Goal: Task Accomplishment & Management: Manage account settings

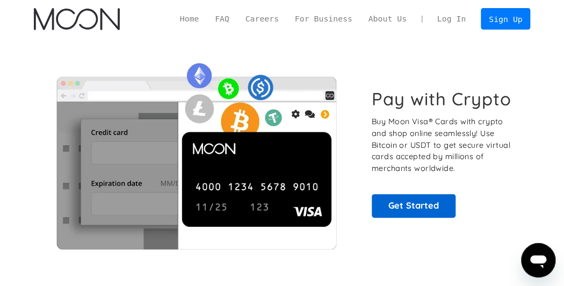
click at [414, 218] on link "Get Started" at bounding box center [414, 206] width 84 height 24
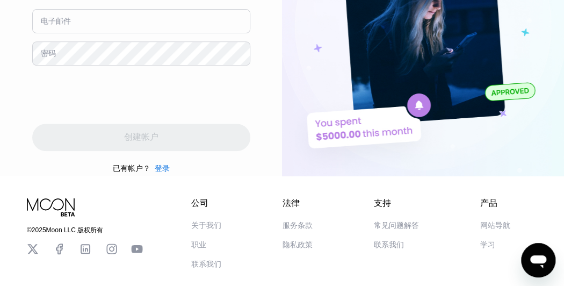
scroll to position [187, 0]
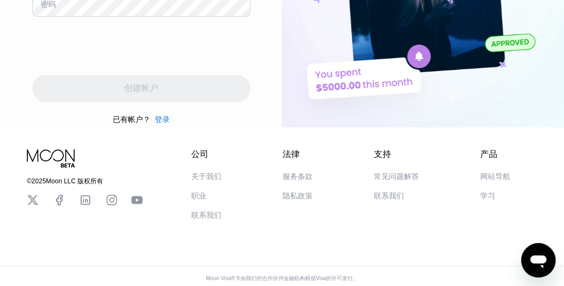
click at [161, 115] on div "登录" at bounding box center [162, 120] width 15 height 10
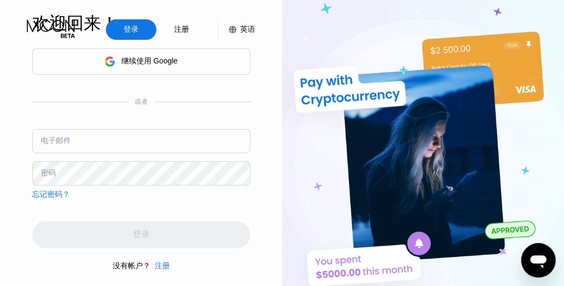
click at [137, 152] on div "电子邮件" at bounding box center [141, 145] width 218 height 32
type input "[EMAIL_ADDRESS][DOMAIN_NAME]"
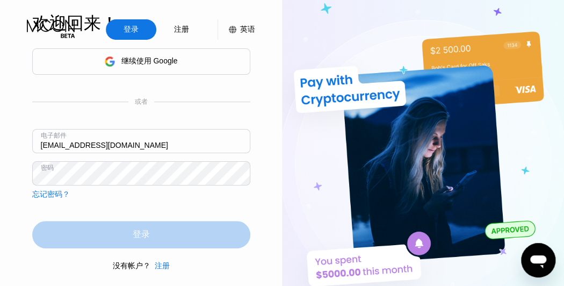
click at [69, 226] on div "登录" at bounding box center [141, 234] width 218 height 27
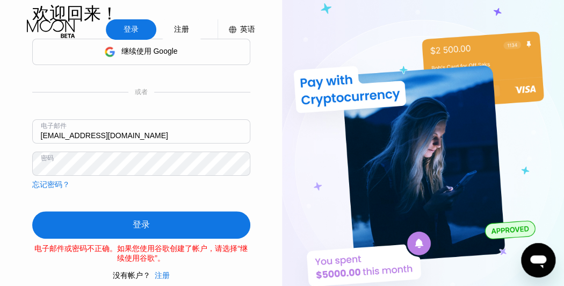
click at [49, 182] on div "忘记密码？" at bounding box center [51, 185] width 38 height 10
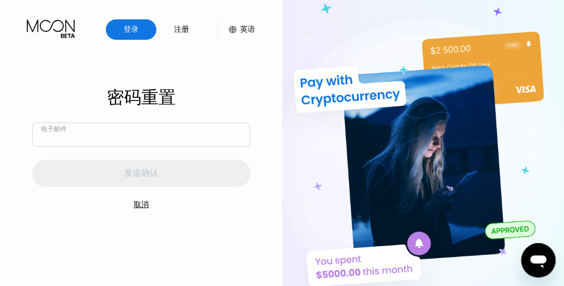
click at [105, 140] on input "text" at bounding box center [141, 134] width 218 height 24
click at [106, 137] on input "text" at bounding box center [141, 134] width 218 height 24
click at [161, 133] on input "text" at bounding box center [141, 134] width 218 height 24
type input "wilts48cur@icloud.com"
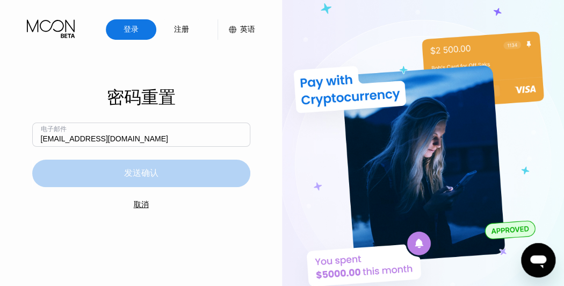
click at [118, 172] on div "发送确认" at bounding box center [141, 173] width 218 height 27
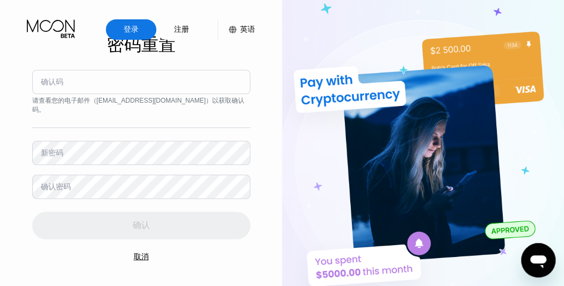
click at [150, 80] on input at bounding box center [141, 82] width 218 height 24
paste input "568796"
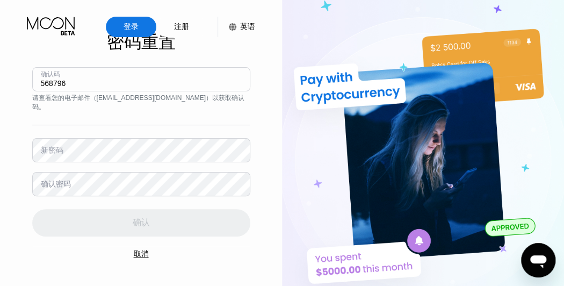
type input "568796"
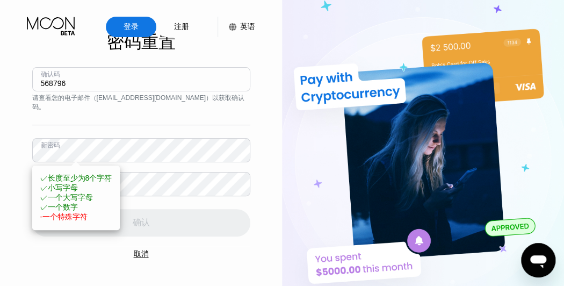
click at [95, 173] on span "✓ 长度至少为8个字符" at bounding box center [76, 177] width 72 height 9
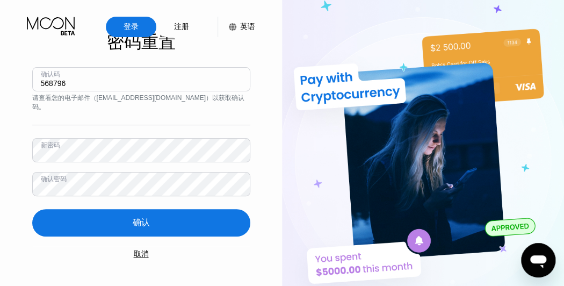
click at [155, 215] on div "确认" at bounding box center [141, 222] width 218 height 27
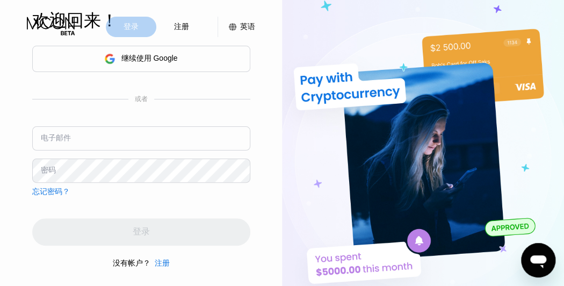
click at [140, 24] on div "登录" at bounding box center [131, 27] width 50 height 20
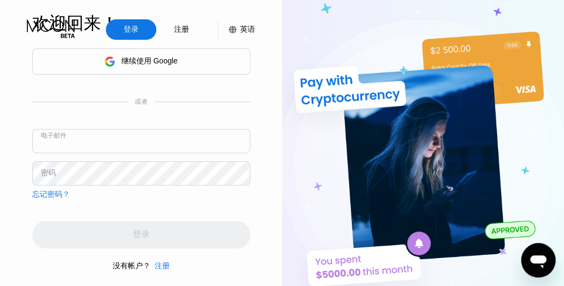
scroll to position [13, 0]
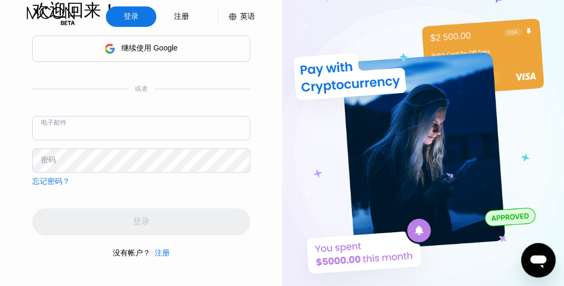
click at [120, 127] on input "text" at bounding box center [141, 128] width 218 height 24
click at [121, 129] on input "text" at bounding box center [141, 128] width 218 height 24
click at [113, 123] on input "text" at bounding box center [141, 128] width 218 height 24
type input "wilts48cur@icloud.com"
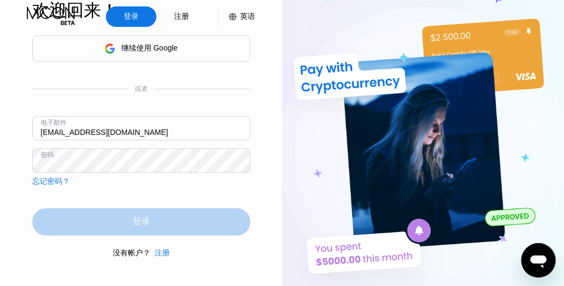
click at [105, 219] on div "登录" at bounding box center [141, 221] width 218 height 27
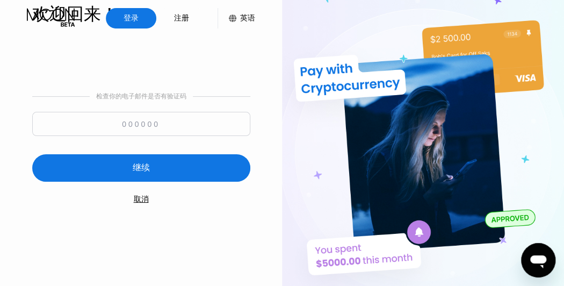
scroll to position [11, 0]
click at [154, 121] on input at bounding box center [141, 124] width 218 height 24
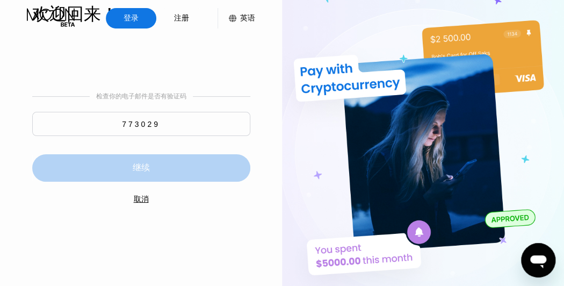
click at [158, 161] on div "继续" at bounding box center [141, 167] width 218 height 27
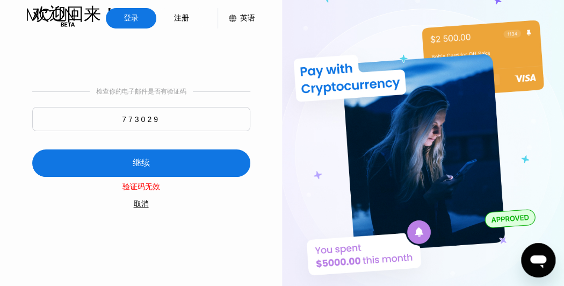
click at [146, 115] on input "773029" at bounding box center [141, 119] width 218 height 24
type input "773929"
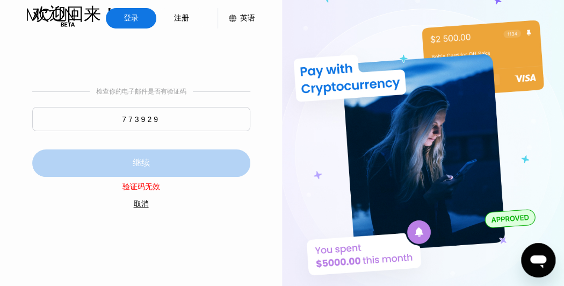
click at [150, 153] on div "继续" at bounding box center [141, 162] width 218 height 27
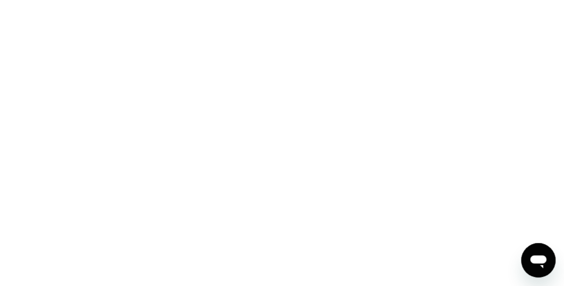
scroll to position [0, 0]
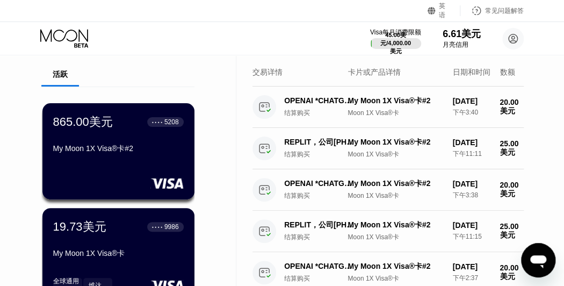
scroll to position [33, 0]
